Goal: Information Seeking & Learning: Learn about a topic

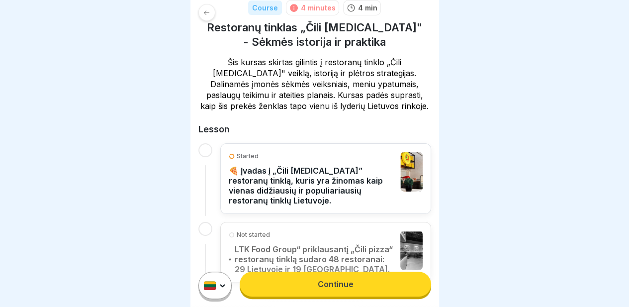
scroll to position [172, 0]
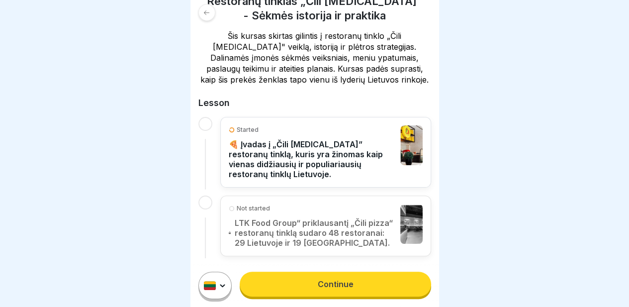
click at [317, 287] on link "Continue" at bounding box center [335, 283] width 191 height 25
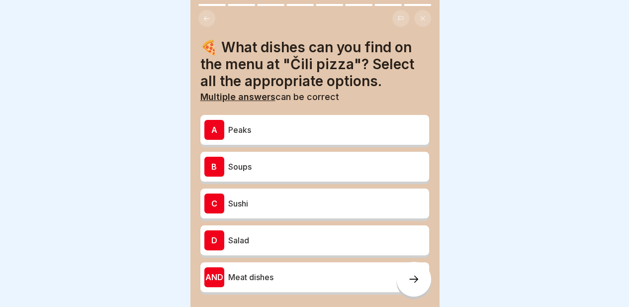
click at [511, 89] on div at bounding box center [314, 153] width 629 height 307
click at [243, 168] on font "Soups" at bounding box center [239, 166] width 23 height 10
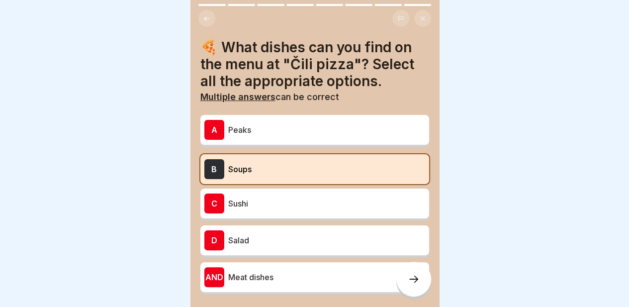
click at [256, 231] on div "D Salad" at bounding box center [314, 240] width 229 height 30
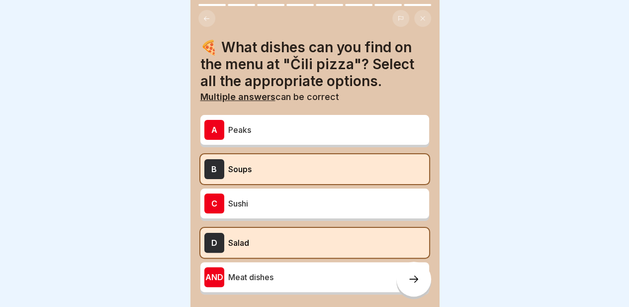
click at [263, 278] on font "Meat dishes" at bounding box center [250, 277] width 45 height 10
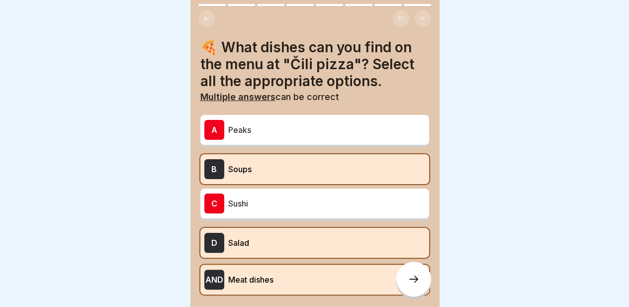
click at [420, 289] on div at bounding box center [413, 278] width 35 height 35
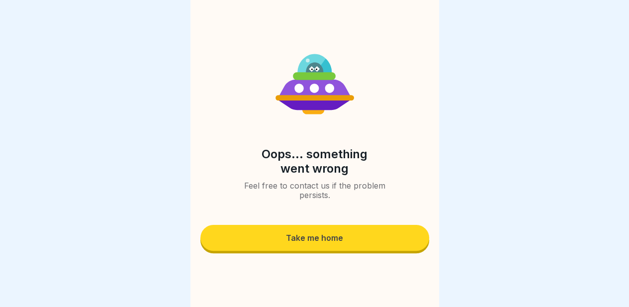
click at [357, 250] on button "Take me home" at bounding box center [314, 238] width 229 height 26
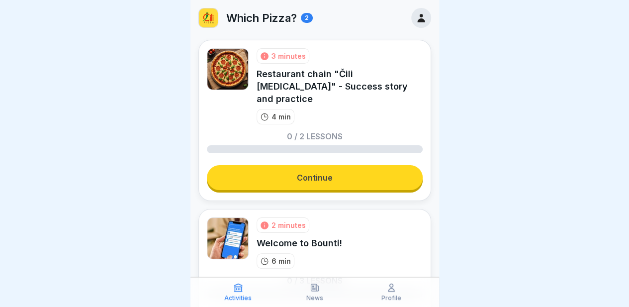
scroll to position [84, 0]
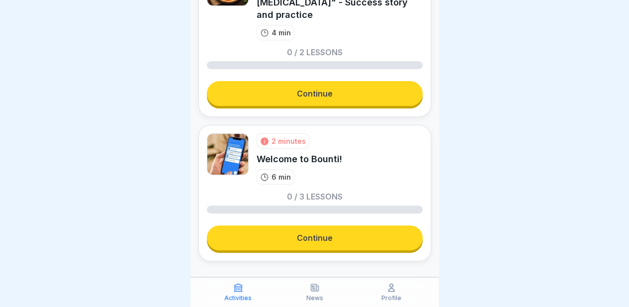
click at [315, 233] on font "Continue" at bounding box center [315, 238] width 36 height 10
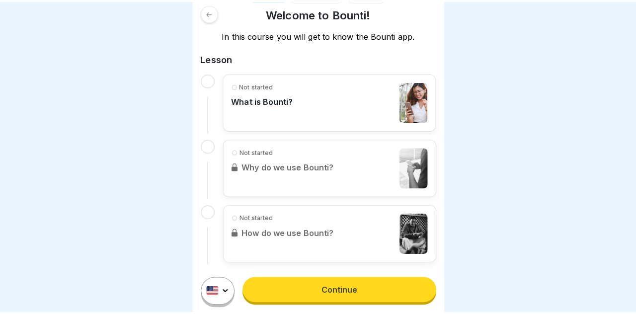
scroll to position [161, 0]
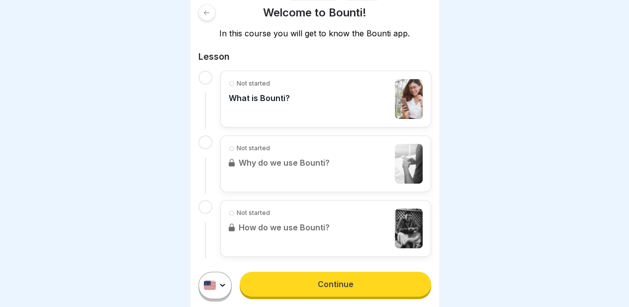
click at [308, 296] on link "Continue" at bounding box center [335, 283] width 191 height 25
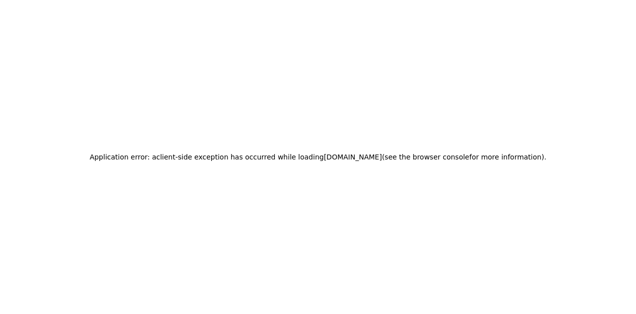
click at [295, 184] on div "Application error: a client -side exception has occurred while loading [DOMAIN_…" at bounding box center [318, 157] width 636 height 314
click at [231, 115] on div "Application error: a client -side exception has occurred while loading [DOMAIN_…" at bounding box center [318, 157] width 636 height 314
drag, startPoint x: 231, startPoint y: 115, endPoint x: 131, endPoint y: 0, distance: 152.2
click at [188, 80] on div "Application error: a client -side exception has occurred while loading [DOMAIN_…" at bounding box center [318, 157] width 636 height 314
